Goal: Information Seeking & Learning: Compare options

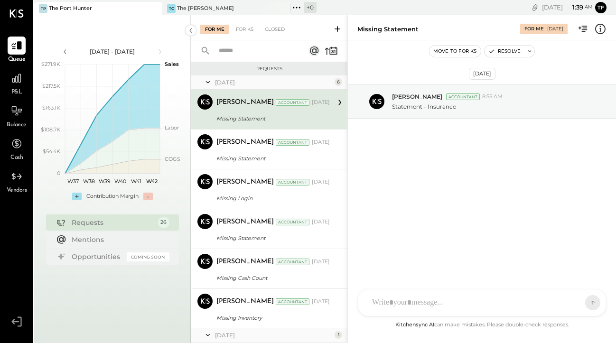
click at [15, 88] on div "P&L" at bounding box center [17, 83] width 18 height 28
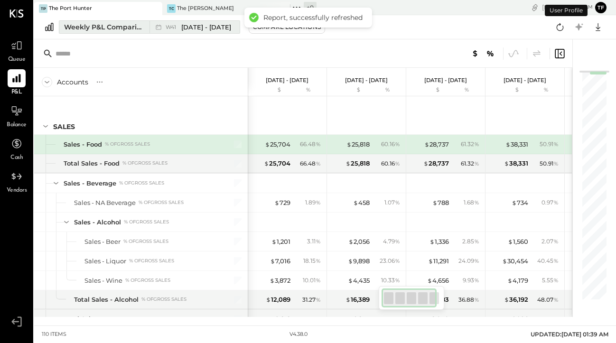
click at [122, 28] on div "Weekly P&L Comparison" at bounding box center [104, 26] width 80 height 9
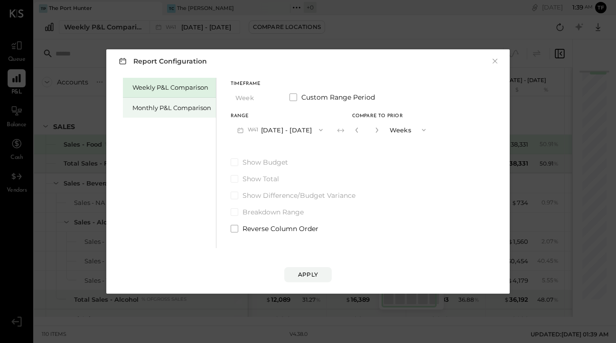
click at [175, 110] on div "Monthly P&L Comparison" at bounding box center [171, 107] width 79 height 9
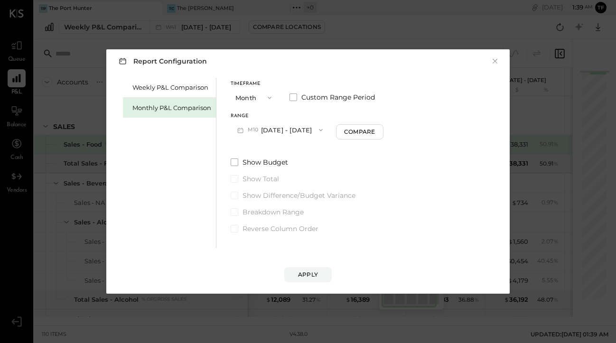
click at [275, 134] on button "M10 [DATE] - [DATE]" at bounding box center [280, 130] width 99 height 18
click at [188, 154] on div "Weekly P&L Comparison Monthly P&L Comparison" at bounding box center [169, 163] width 93 height 170
click at [268, 99] on icon "button" at bounding box center [270, 98] width 8 height 8
click at [255, 148] on div "Year" at bounding box center [254, 148] width 46 height 17
click at [307, 268] on button "Apply" at bounding box center [307, 274] width 47 height 15
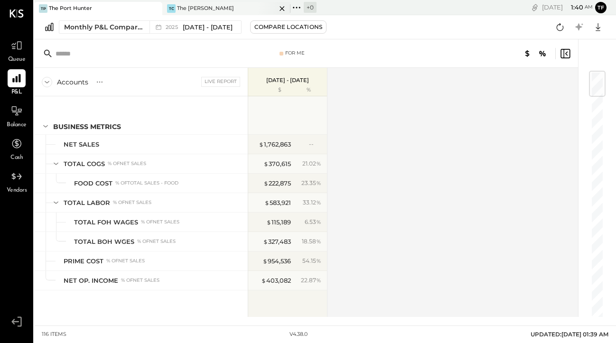
click at [195, 10] on div "The [PERSON_NAME]" at bounding box center [205, 9] width 57 height 8
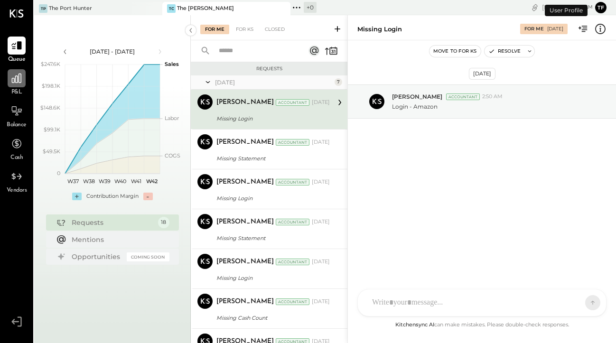
click at [16, 85] on div at bounding box center [17, 78] width 18 height 18
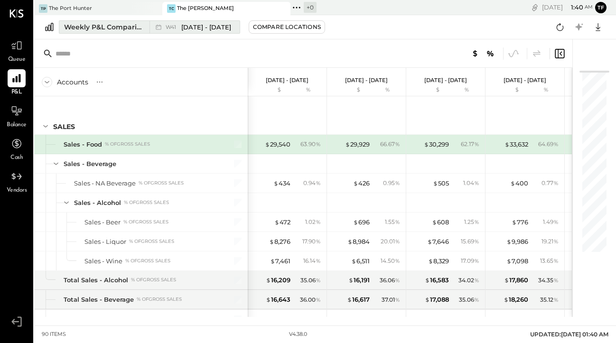
click at [126, 28] on div "Weekly P&L Comparison" at bounding box center [104, 26] width 80 height 9
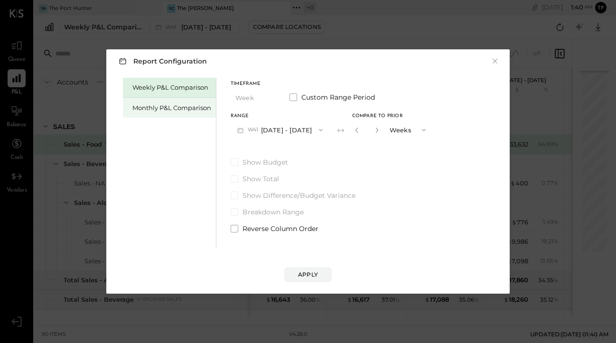
click at [162, 108] on div "Monthly P&L Comparison" at bounding box center [171, 107] width 79 height 9
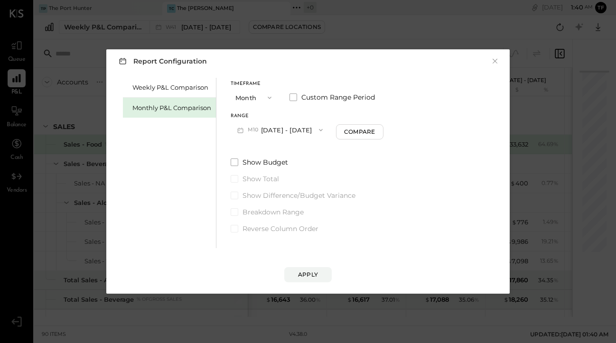
click at [266, 99] on icon "button" at bounding box center [270, 98] width 8 height 8
click at [253, 145] on div "Year" at bounding box center [254, 148] width 46 height 17
click at [305, 275] on div "Apply" at bounding box center [308, 274] width 20 height 8
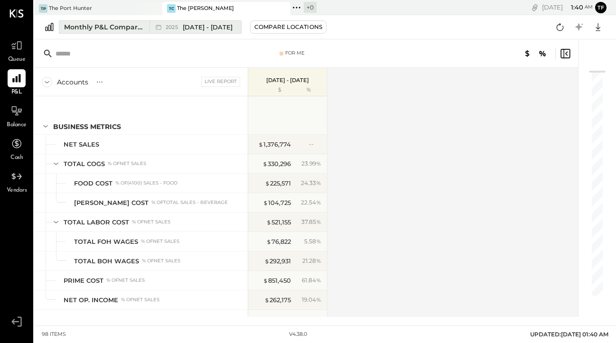
click at [129, 28] on div "Monthly P&L Comparison" at bounding box center [104, 26] width 80 height 9
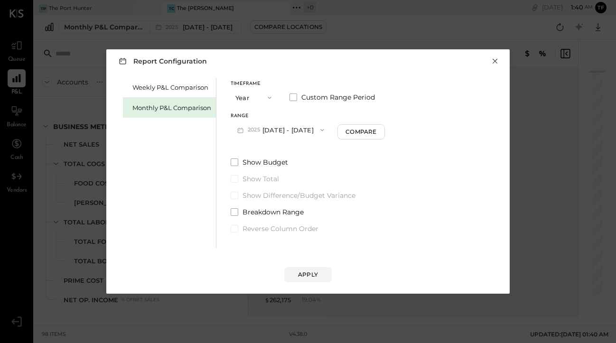
click at [494, 60] on button "×" at bounding box center [494, 60] width 9 height 9
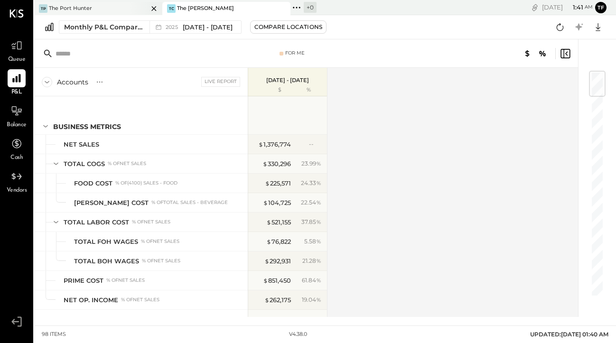
click at [123, 9] on div "TP The Port Hunter" at bounding box center [91, 8] width 114 height 9
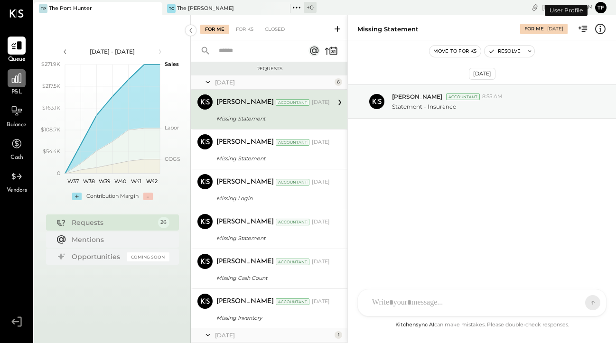
click at [12, 70] on div at bounding box center [17, 78] width 18 height 18
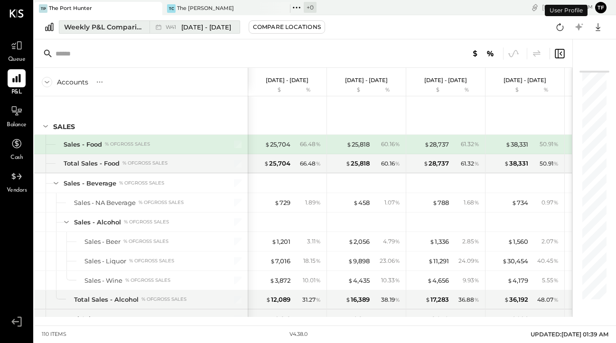
click at [110, 23] on div "Weekly P&L Comparison" at bounding box center [104, 26] width 80 height 9
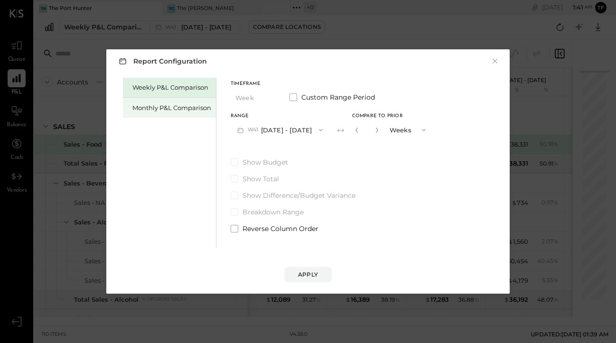
click at [166, 104] on div "Monthly P&L Comparison" at bounding box center [171, 107] width 79 height 9
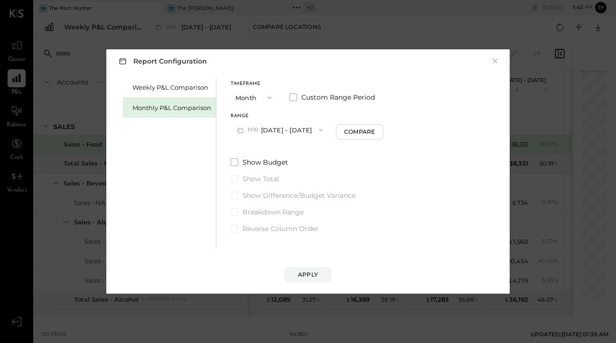
click at [259, 95] on button "Month" at bounding box center [254, 98] width 47 height 18
click at [252, 140] on div "Year" at bounding box center [254, 148] width 46 height 17
click at [303, 273] on div "Apply" at bounding box center [308, 274] width 20 height 8
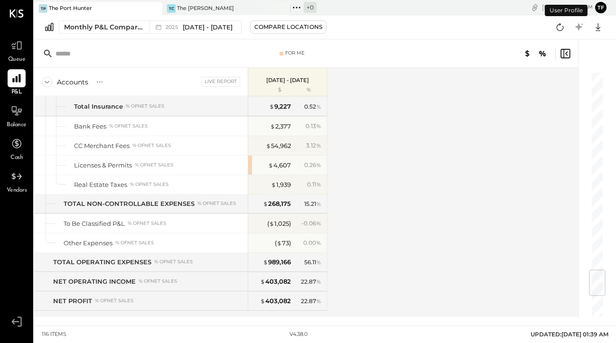
scroll to position [2037, 0]
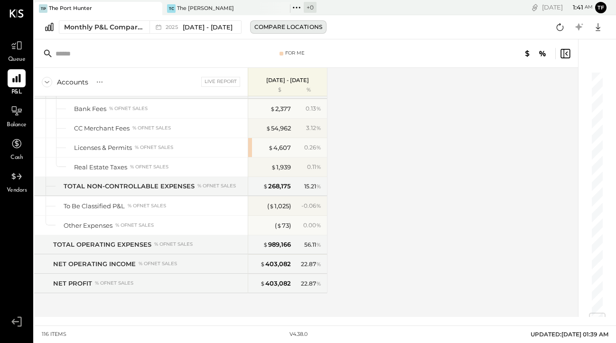
click at [292, 23] on div "Compare Locations" at bounding box center [288, 27] width 68 height 8
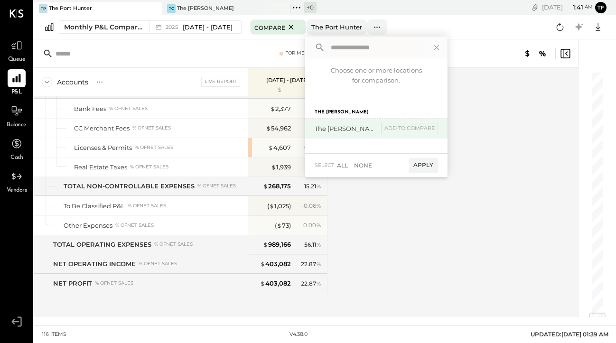
click at [345, 132] on div "The [PERSON_NAME]" at bounding box center [346, 128] width 64 height 9
click at [413, 126] on div "add to compare" at bounding box center [409, 128] width 57 height 11
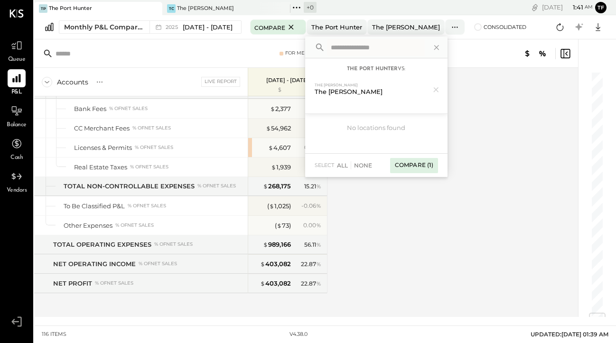
click at [427, 164] on div "Compare (1)" at bounding box center [414, 165] width 48 height 15
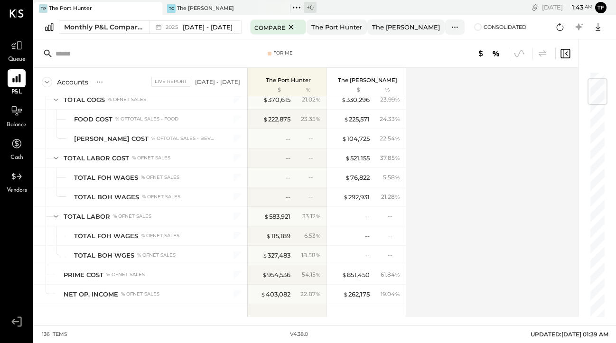
scroll to position [70, 0]
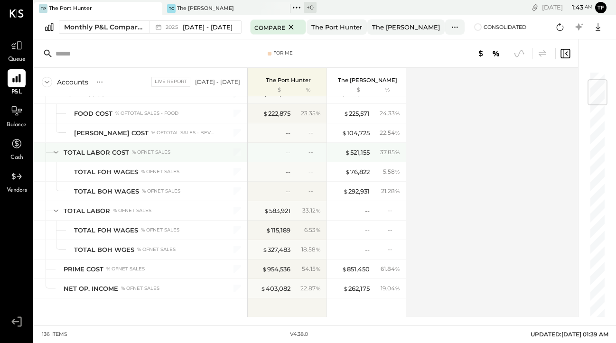
click at [56, 155] on icon at bounding box center [56, 152] width 10 height 10
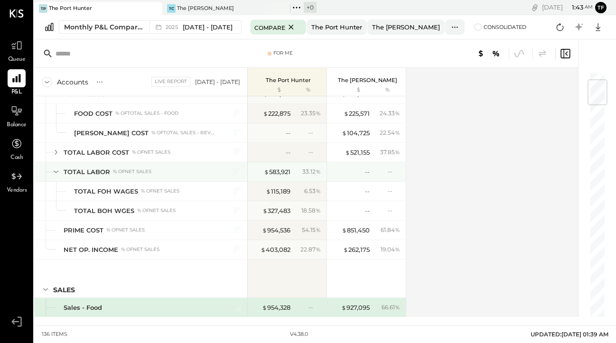
click at [57, 170] on icon at bounding box center [56, 171] width 10 height 10
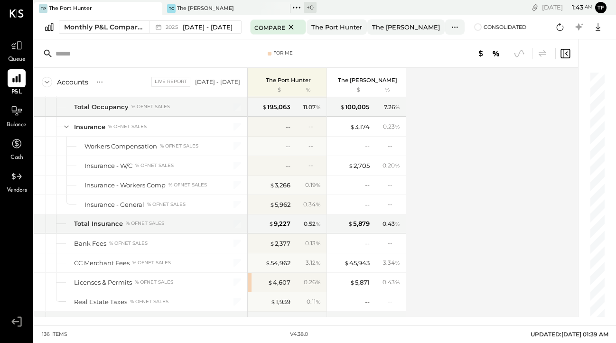
scroll to position [2348, 0]
